Goal: Contribute content: Contribute content

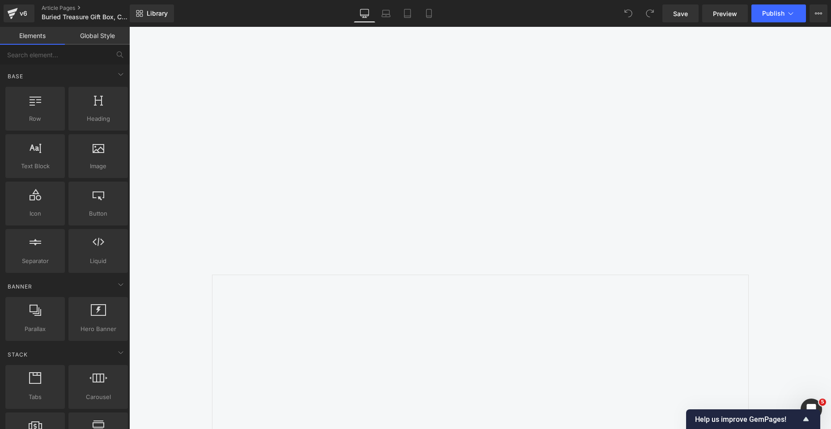
scroll to position [1298, 0]
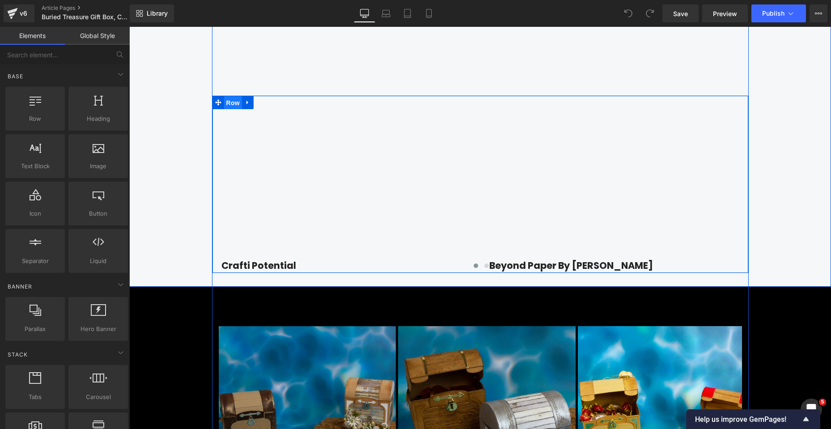
click at [227, 110] on span "Row" at bounding box center [233, 102] width 18 height 13
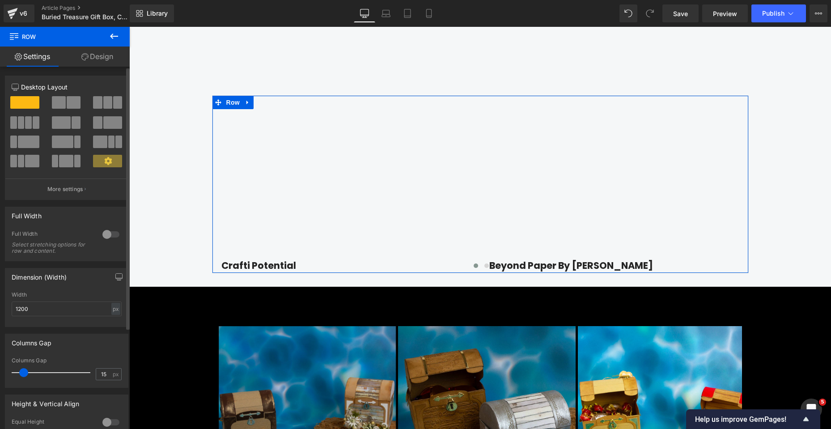
click at [105, 99] on span at bounding box center [107, 102] width 9 height 13
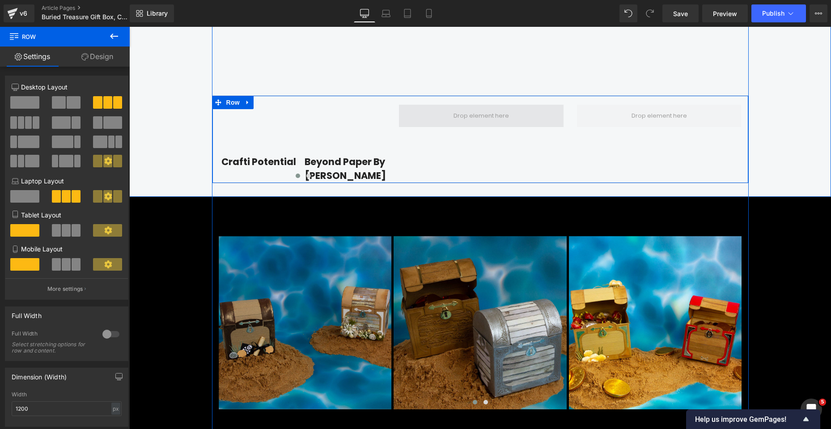
click at [464, 123] on span at bounding box center [482, 116] width 62 height 14
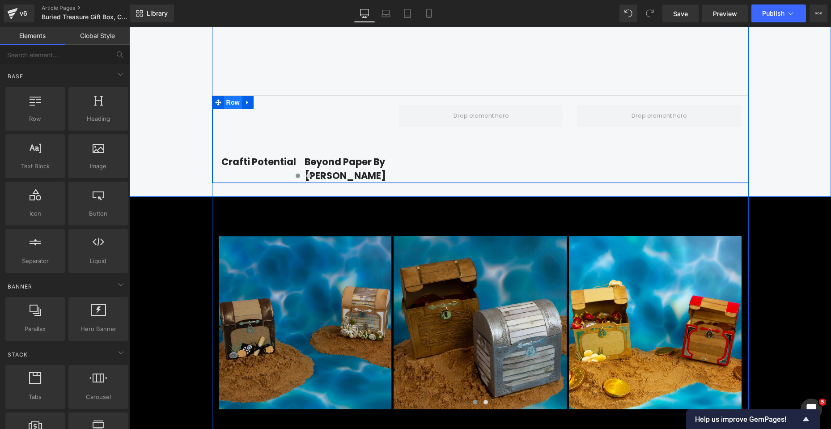
click at [225, 109] on span "Row" at bounding box center [233, 102] width 18 height 13
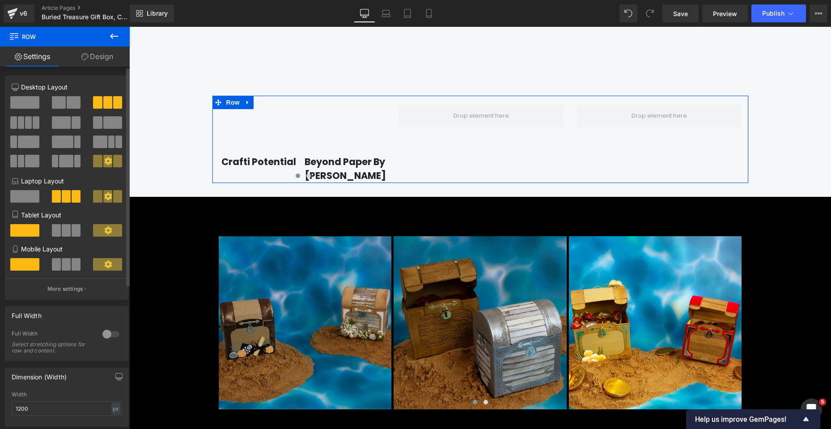
click at [30, 124] on span at bounding box center [28, 122] width 7 height 13
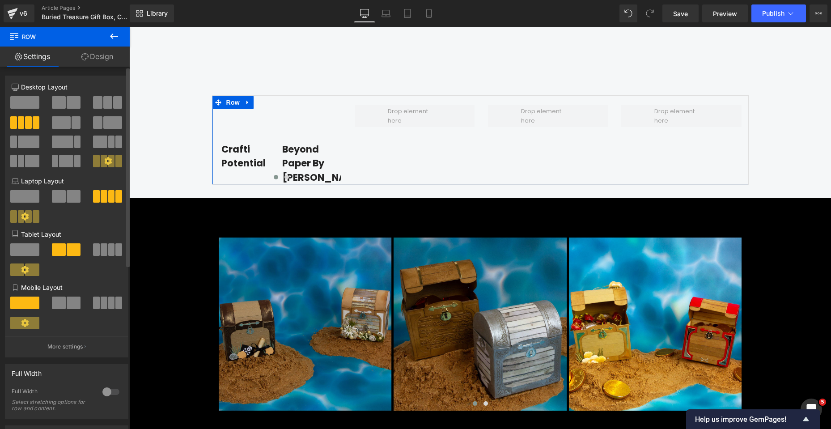
click at [103, 101] on span at bounding box center [107, 102] width 9 height 13
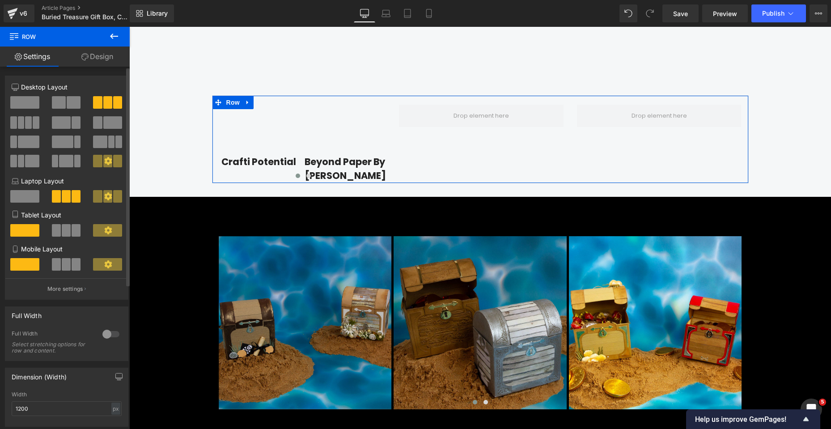
click at [60, 102] on span at bounding box center [59, 102] width 14 height 13
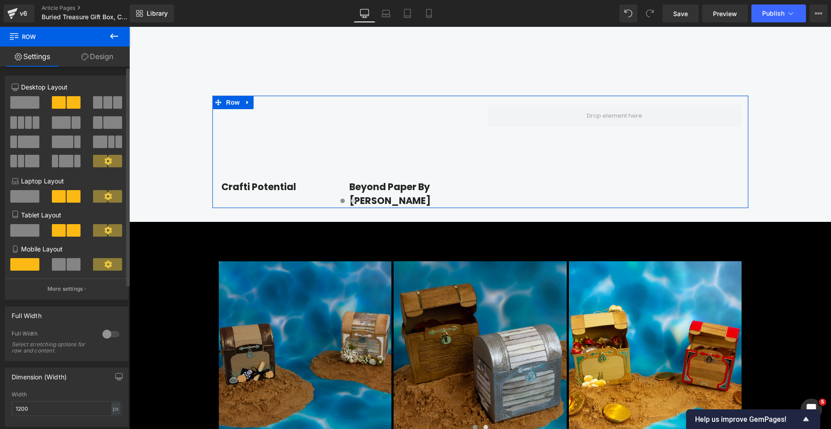
drag, startPoint x: 30, startPoint y: 102, endPoint x: 91, endPoint y: 102, distance: 60.9
click at [30, 102] on span at bounding box center [24, 102] width 29 height 13
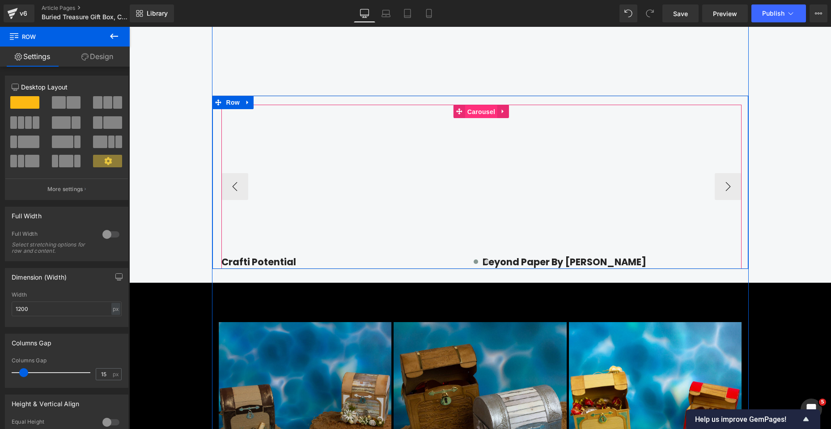
click at [480, 119] on span "Carousel" at bounding box center [481, 111] width 32 height 13
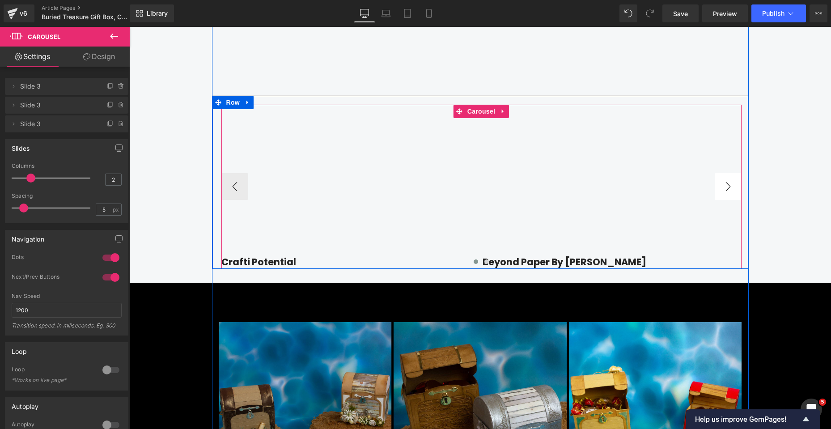
click at [724, 200] on button "›" at bounding box center [728, 186] width 27 height 27
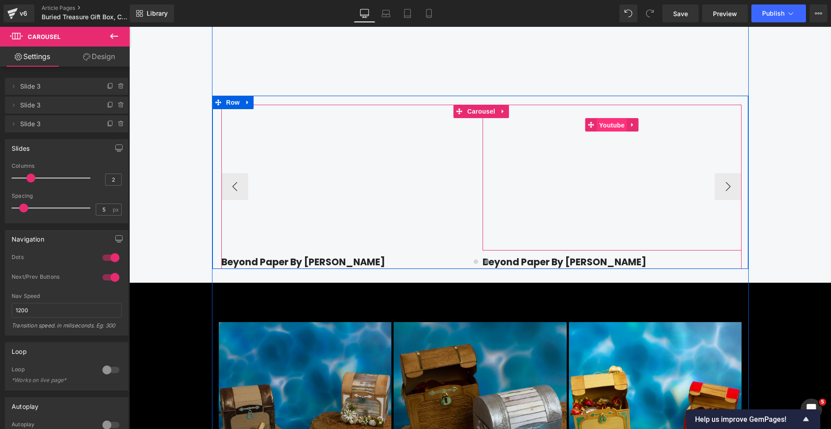
click at [610, 132] on span "Youtube" at bounding box center [612, 125] width 30 height 13
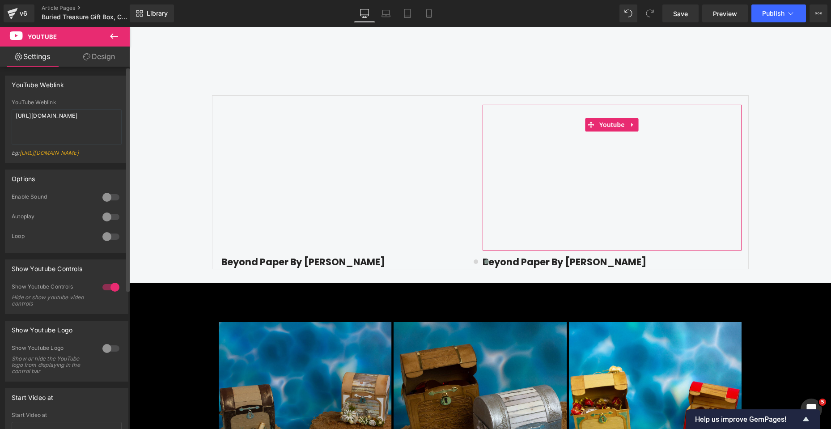
drag, startPoint x: 102, startPoint y: 113, endPoint x: 6, endPoint y: 113, distance: 96.2
click at [6, 113] on div "YouTube Weblink [URL][DOMAIN_NAME] Eg: [URL][DOMAIN_NAME]" at bounding box center [66, 130] width 123 height 63
drag, startPoint x: 66, startPoint y: 120, endPoint x: 0, endPoint y: 118, distance: 66.3
click at [0, 118] on div "YouTube Weblink YouTube Weblink @hobbycrafttv Eg: [URL][DOMAIN_NAME]" at bounding box center [67, 116] width 134 height 94
paste textarea "[URL][DOMAIN_NAME]"
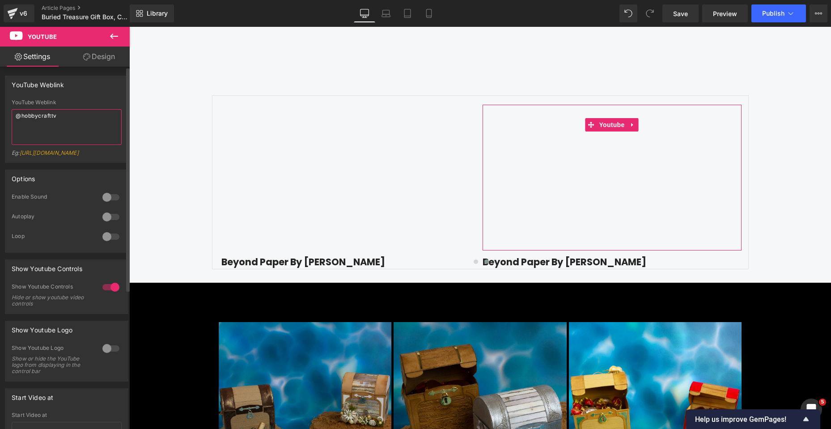
type textarea "[URL][DOMAIN_NAME]"
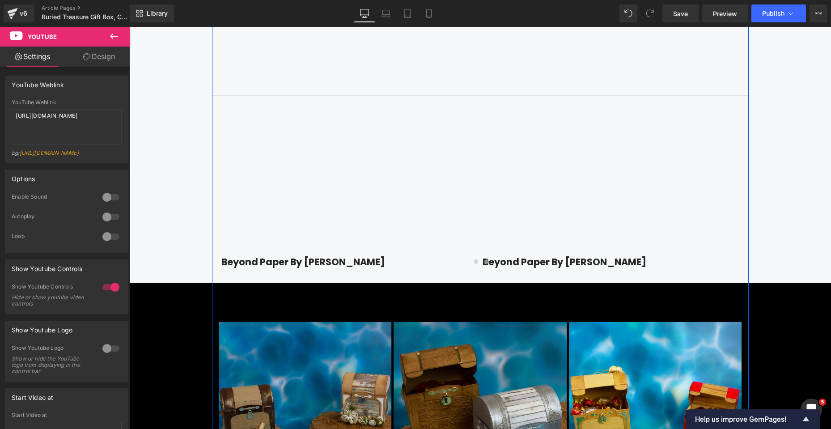
click at [780, 269] on div "Find Inspiration & Creativity Heading Youtube Row Row Youtube Crafti Potential …" at bounding box center [480, 16] width 702 height 506
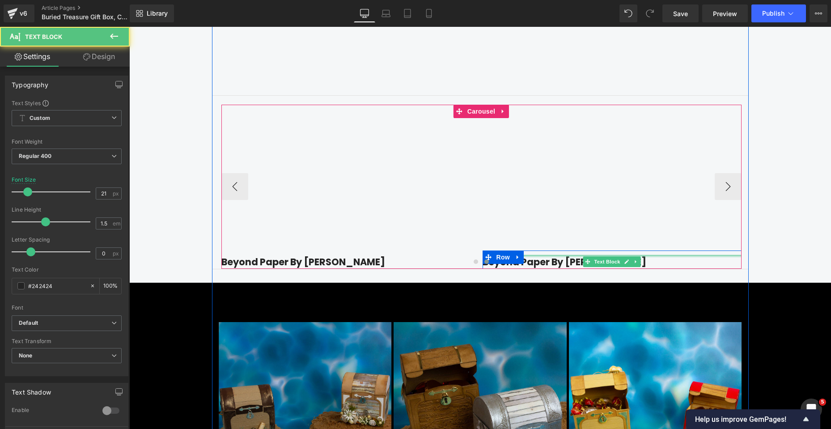
click at [642, 257] on div at bounding box center [612, 256] width 259 height 2
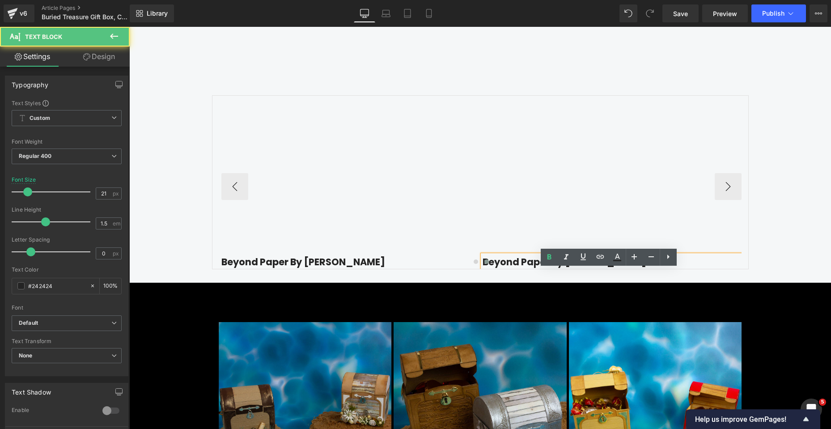
click at [631, 269] on p "Beyond Paper By [PERSON_NAME]" at bounding box center [612, 262] width 259 height 14
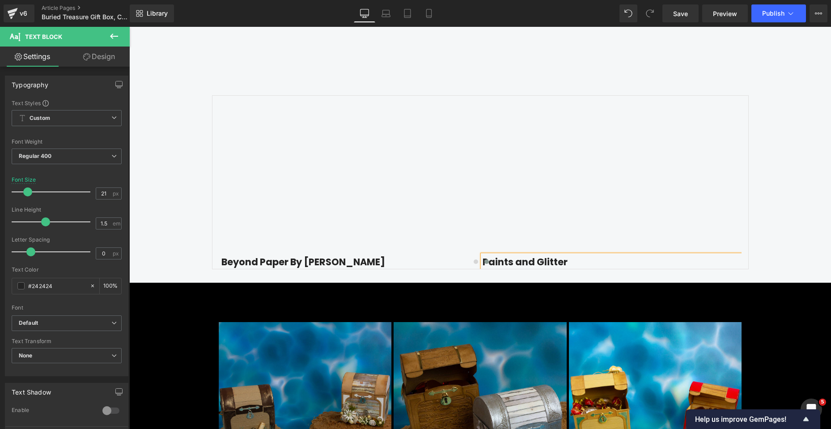
click at [784, 269] on div "Find Inspiration & Creativity Heading Youtube Row Row Youtube Crafti Potential …" at bounding box center [480, 16] width 702 height 506
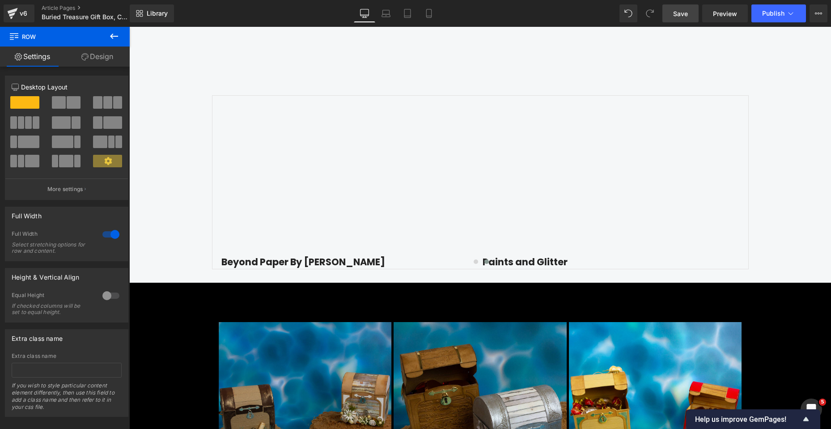
click at [678, 18] on span "Save" at bounding box center [680, 13] width 15 height 9
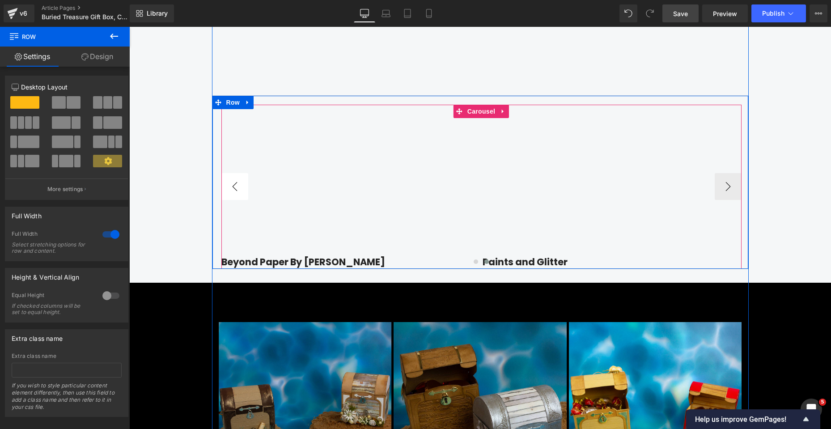
click at [234, 196] on button "‹" at bounding box center [235, 186] width 27 height 27
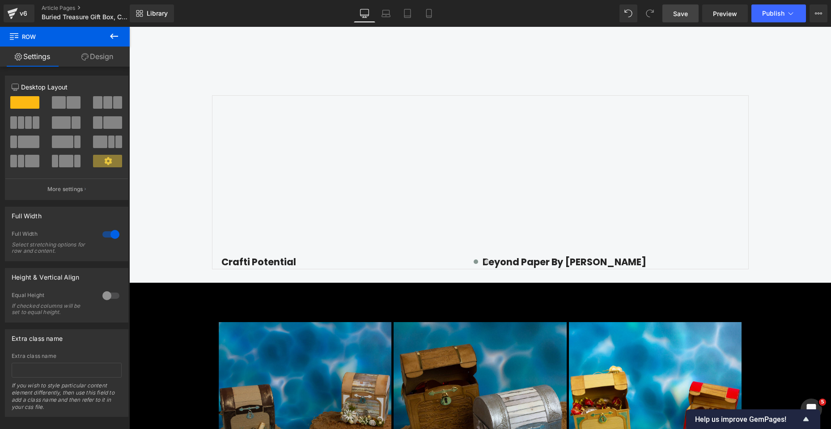
click at [688, 13] on span "Save" at bounding box center [680, 13] width 15 height 9
click at [768, 18] on button "Publish" at bounding box center [779, 13] width 55 height 18
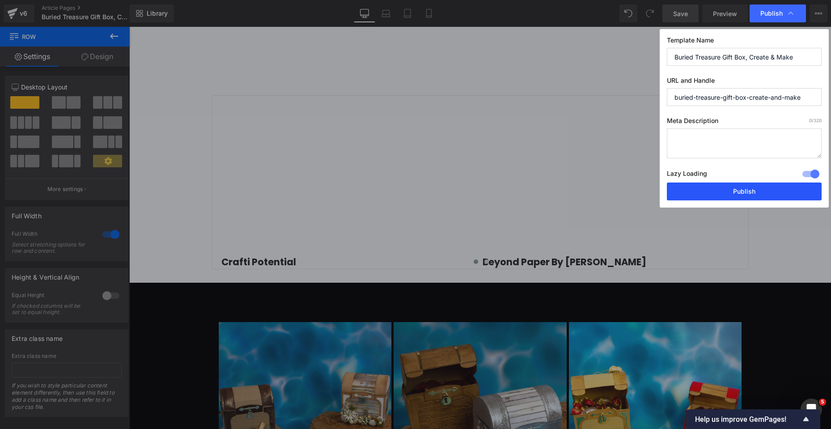
click at [756, 197] on button "Publish" at bounding box center [744, 192] width 155 height 18
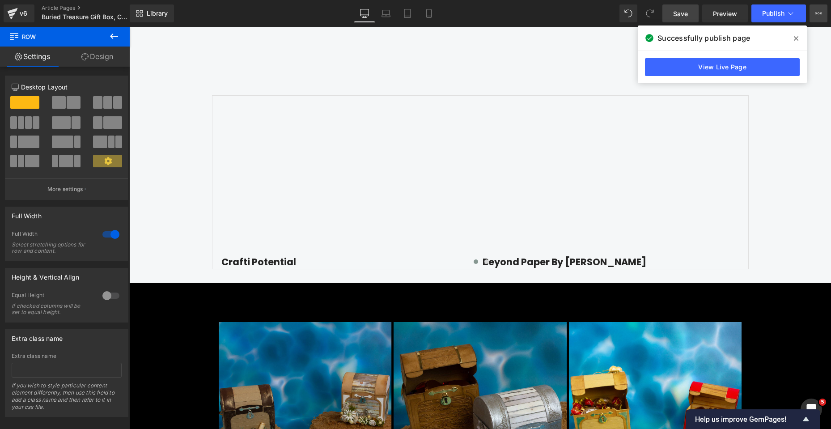
click at [815, 8] on button "View Live Page View with current Template Save Template to Library Schedule Pub…" at bounding box center [819, 13] width 18 height 18
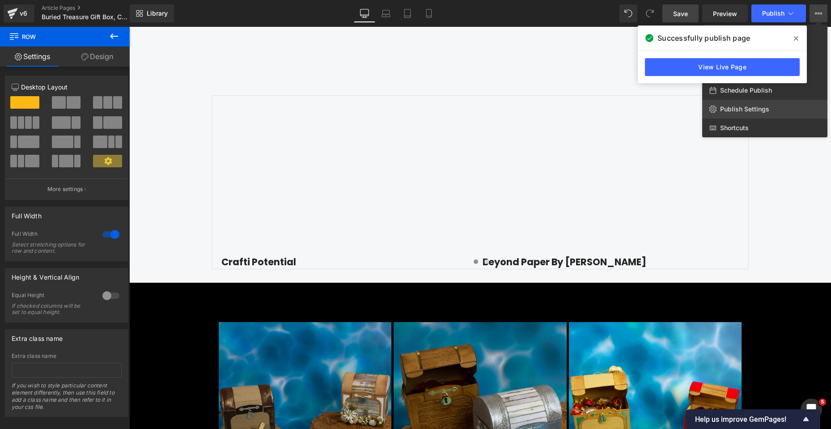
click at [763, 105] on link "Publish Settings" at bounding box center [765, 109] width 125 height 19
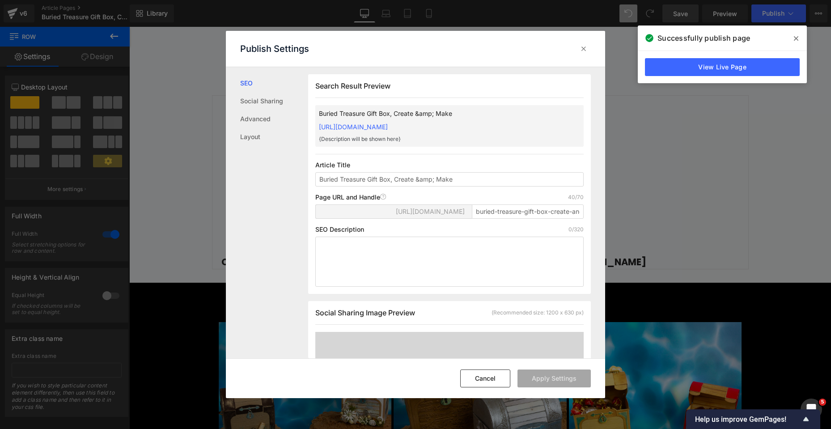
scroll to position [0, 0]
drag, startPoint x: 418, startPoint y: 189, endPoint x: 435, endPoint y: 189, distance: 17.0
click at [435, 186] on input "Buried Treasure Gift Box, Create &amp; Make" at bounding box center [449, 179] width 268 height 14
type input "Buried Treasure Gift Box, Create and Make"
click at [553, 380] on button "Apply Settings" at bounding box center [554, 379] width 73 height 18
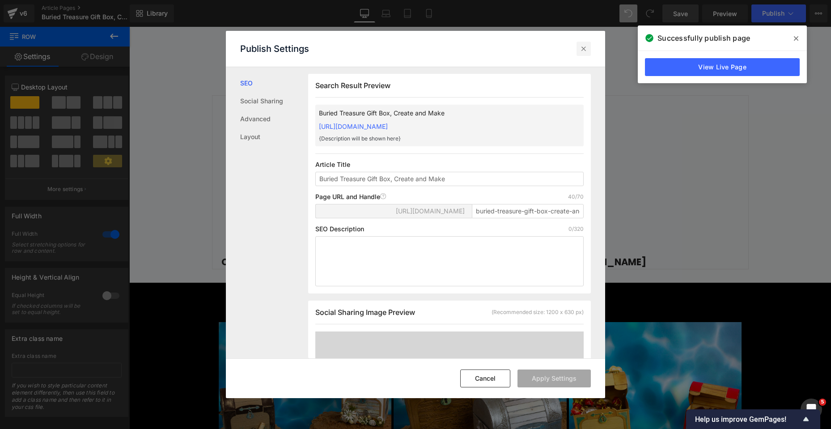
click at [583, 47] on icon at bounding box center [583, 48] width 9 height 9
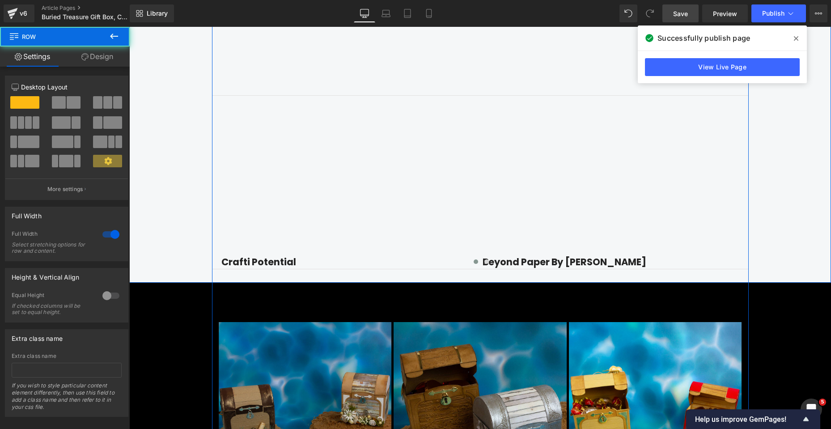
click at [788, 108] on div "Find Inspiration & Creativity Heading Youtube Row Row Youtube Crafti Potential …" at bounding box center [480, 16] width 702 height 506
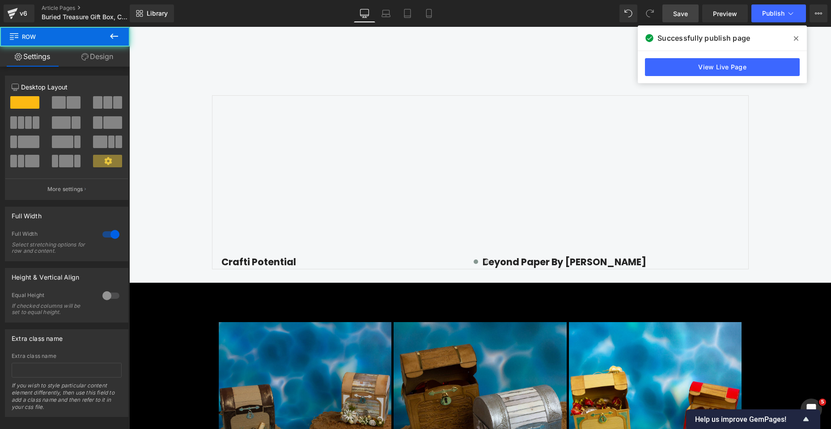
click at [669, 13] on link "Save" at bounding box center [681, 13] width 36 height 18
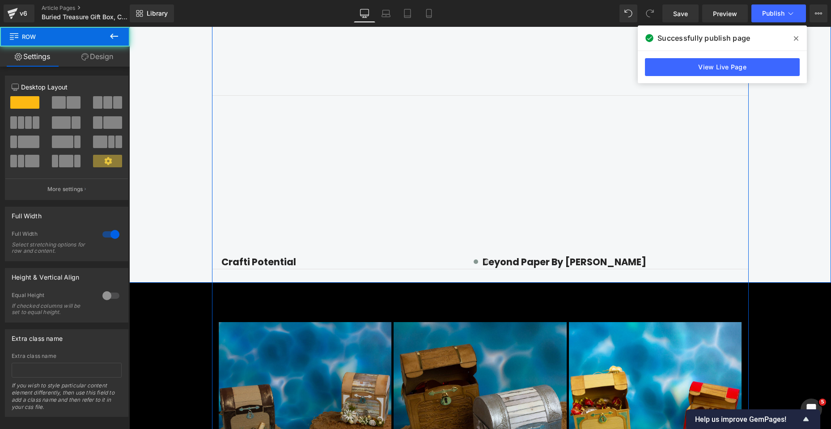
click at [785, 194] on div "Find Inspiration & Creativity Heading Youtube Row Row Youtube Crafti Potential …" at bounding box center [480, 16] width 702 height 506
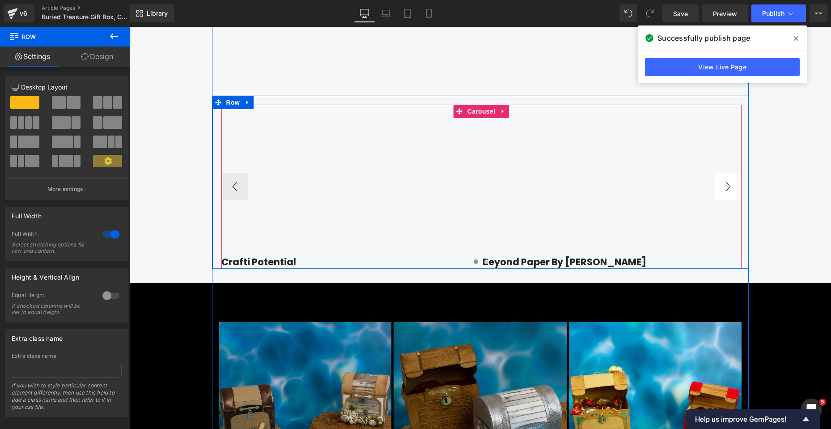
click at [720, 200] on button "›" at bounding box center [728, 186] width 27 height 27
